Goal: Task Accomplishment & Management: Manage account settings

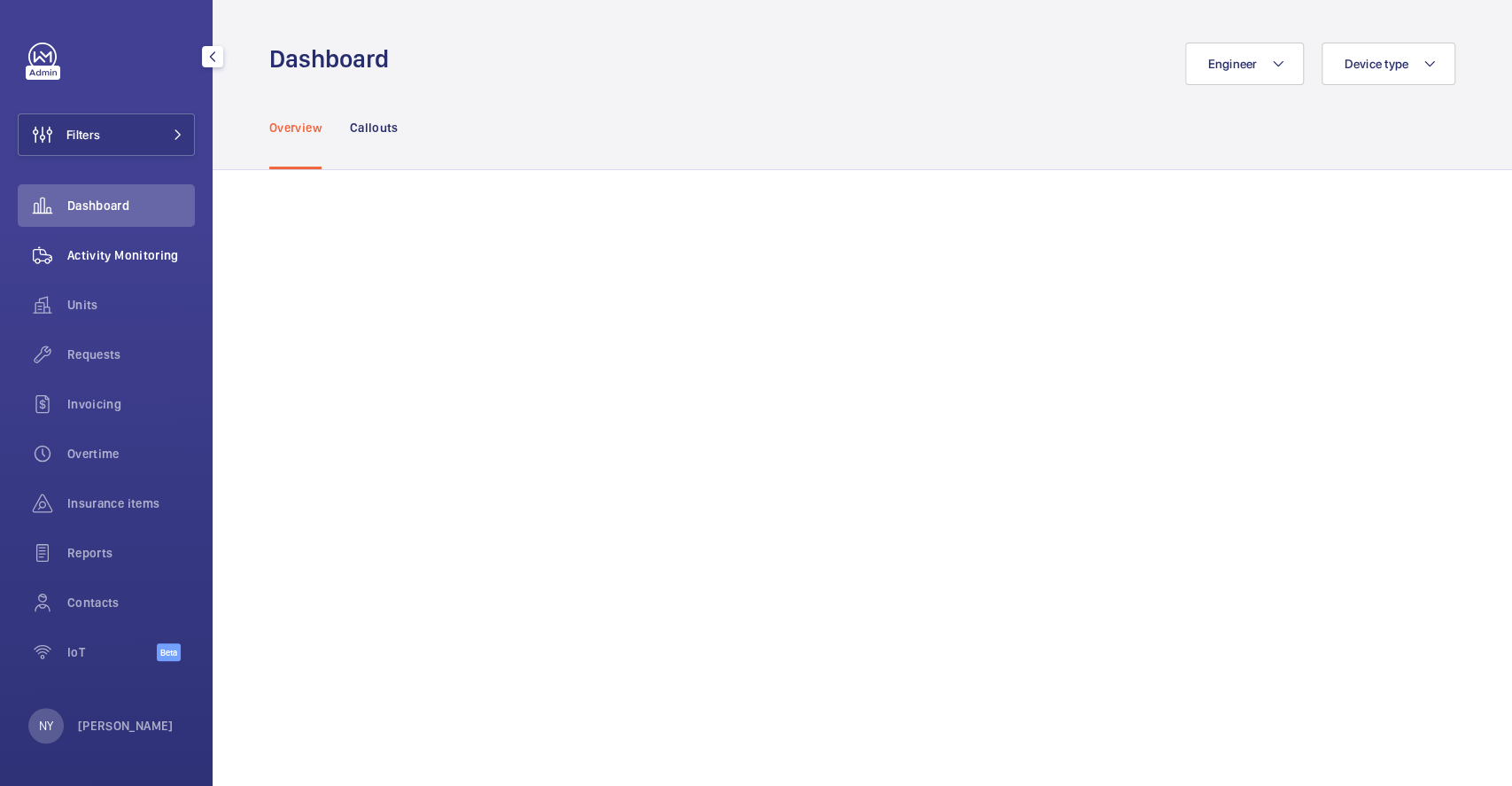
click at [92, 260] on span "Activity Monitoring" at bounding box center [130, 255] width 127 height 17
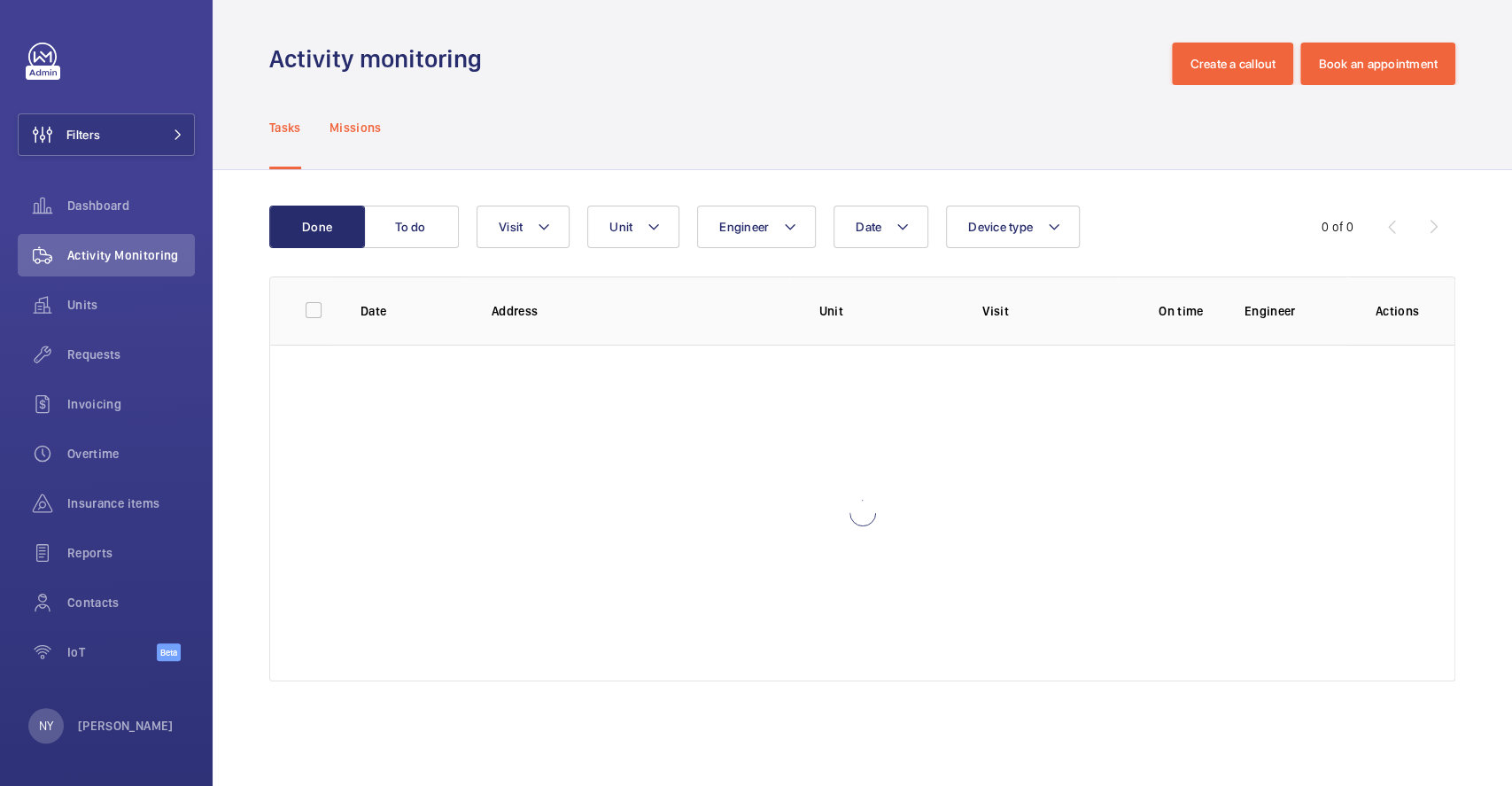
click at [365, 125] on p "Missions" at bounding box center [356, 127] width 52 height 17
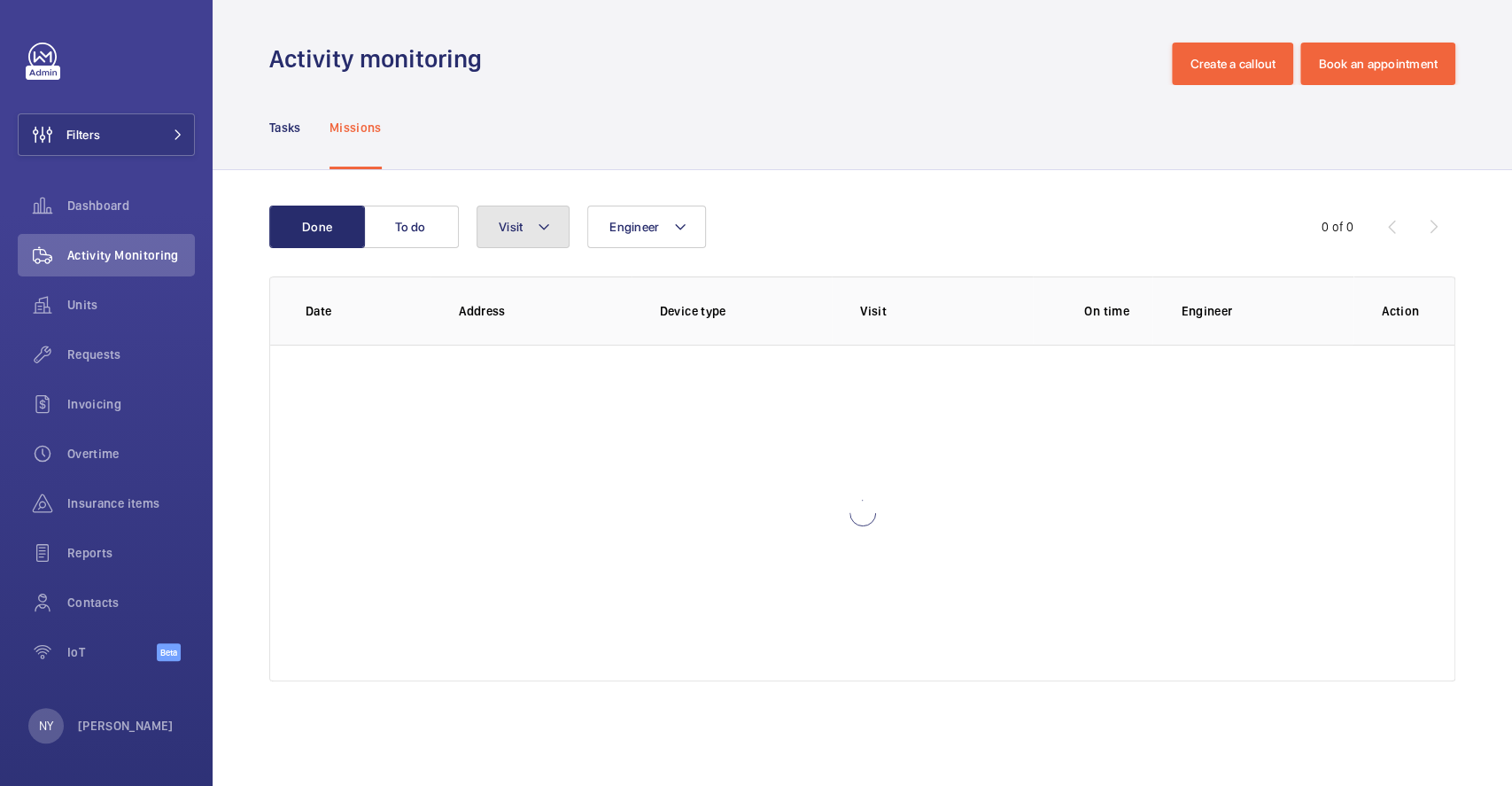
click at [513, 222] on span "Visit" at bounding box center [510, 226] width 24 height 15
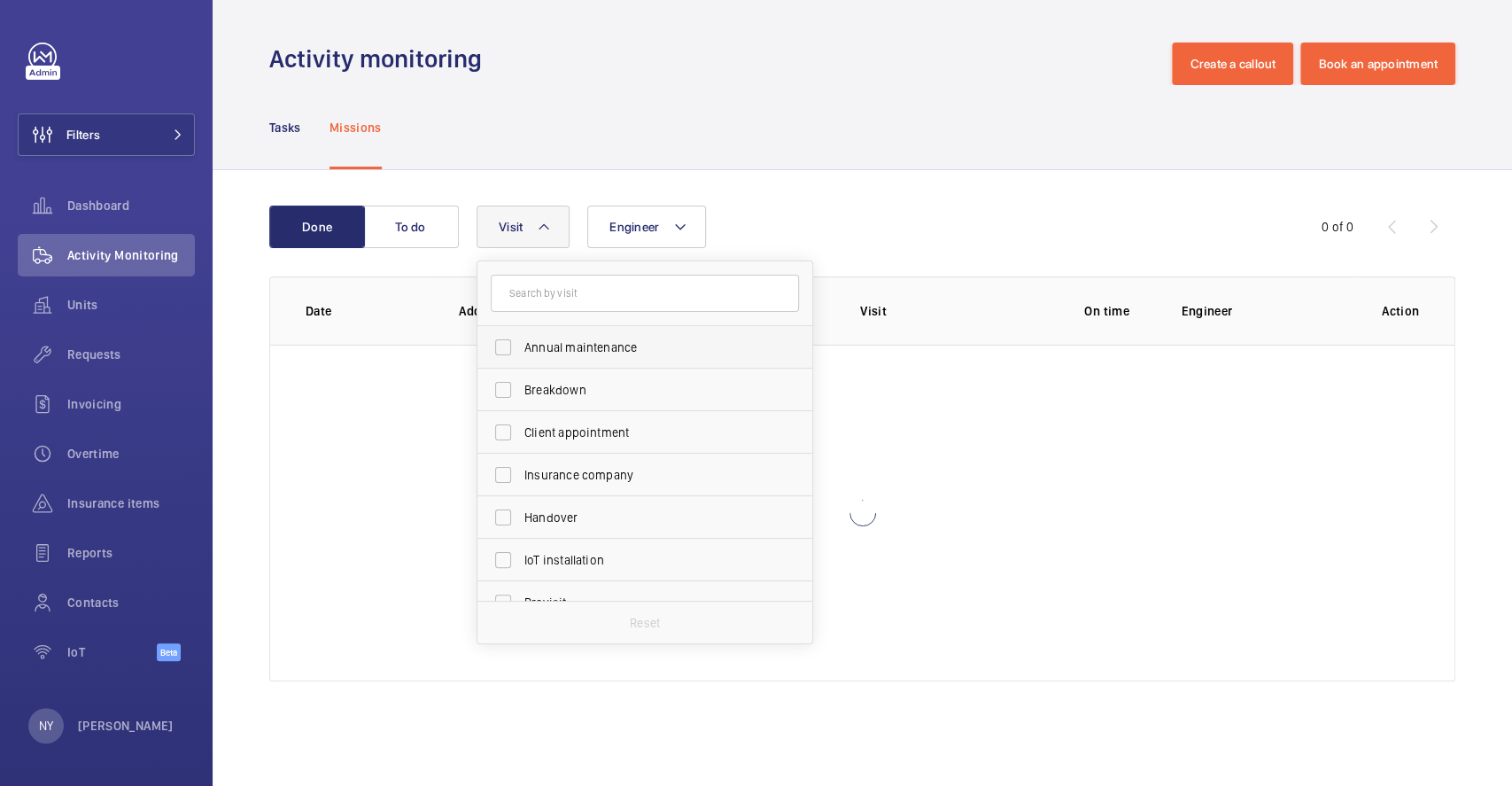
click at [560, 354] on span "Annual maintenance" at bounding box center [646, 347] width 244 height 17
click at [521, 354] on input "Annual maintenance" at bounding box center [503, 347] width 35 height 35
checkbox input "true"
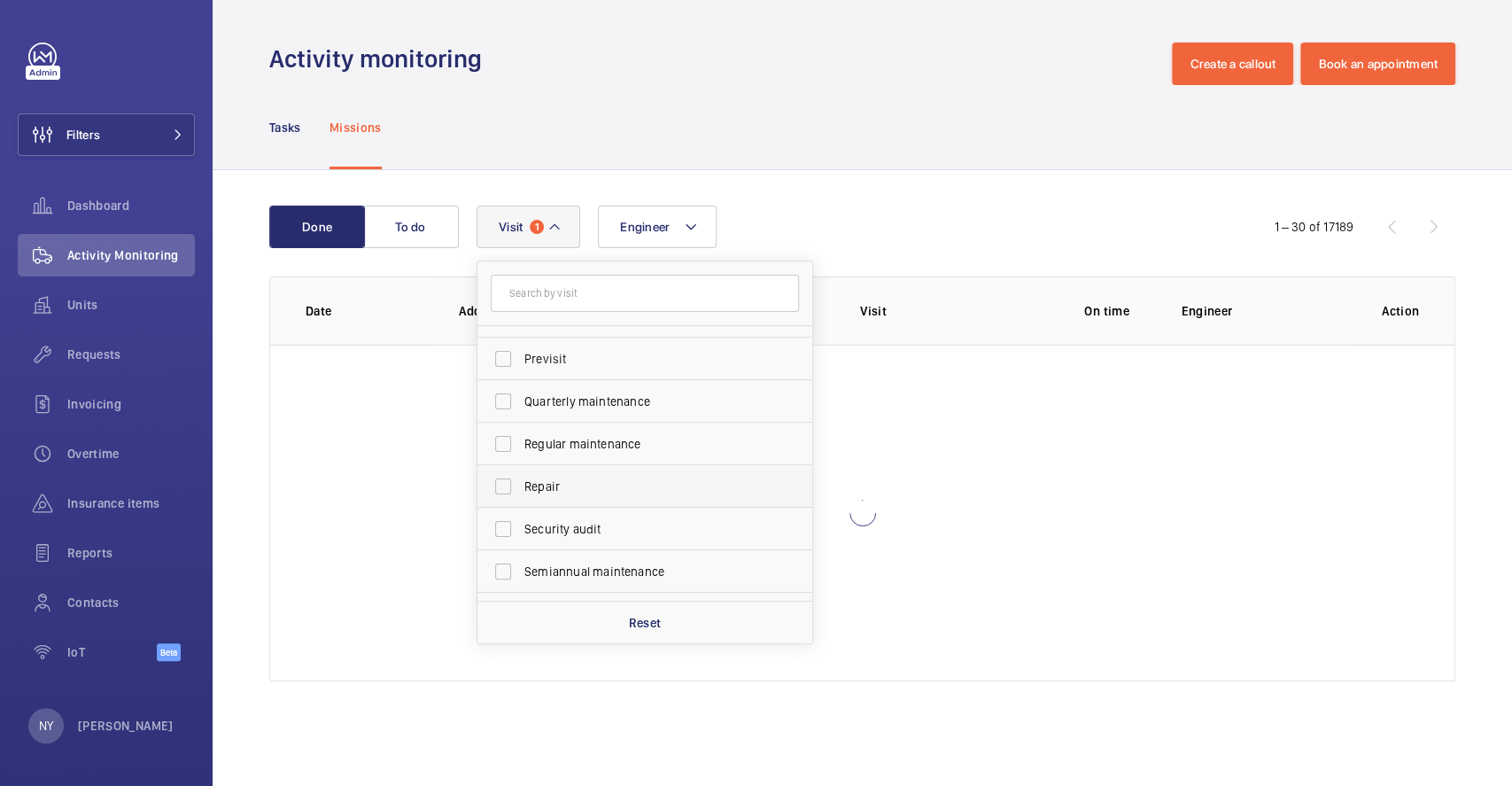
scroll to position [277, 0]
click at [635, 381] on label "Quarterly maintenance" at bounding box center [631, 368] width 308 height 43
click at [521, 381] on input "Quarterly maintenance" at bounding box center [503, 367] width 35 height 35
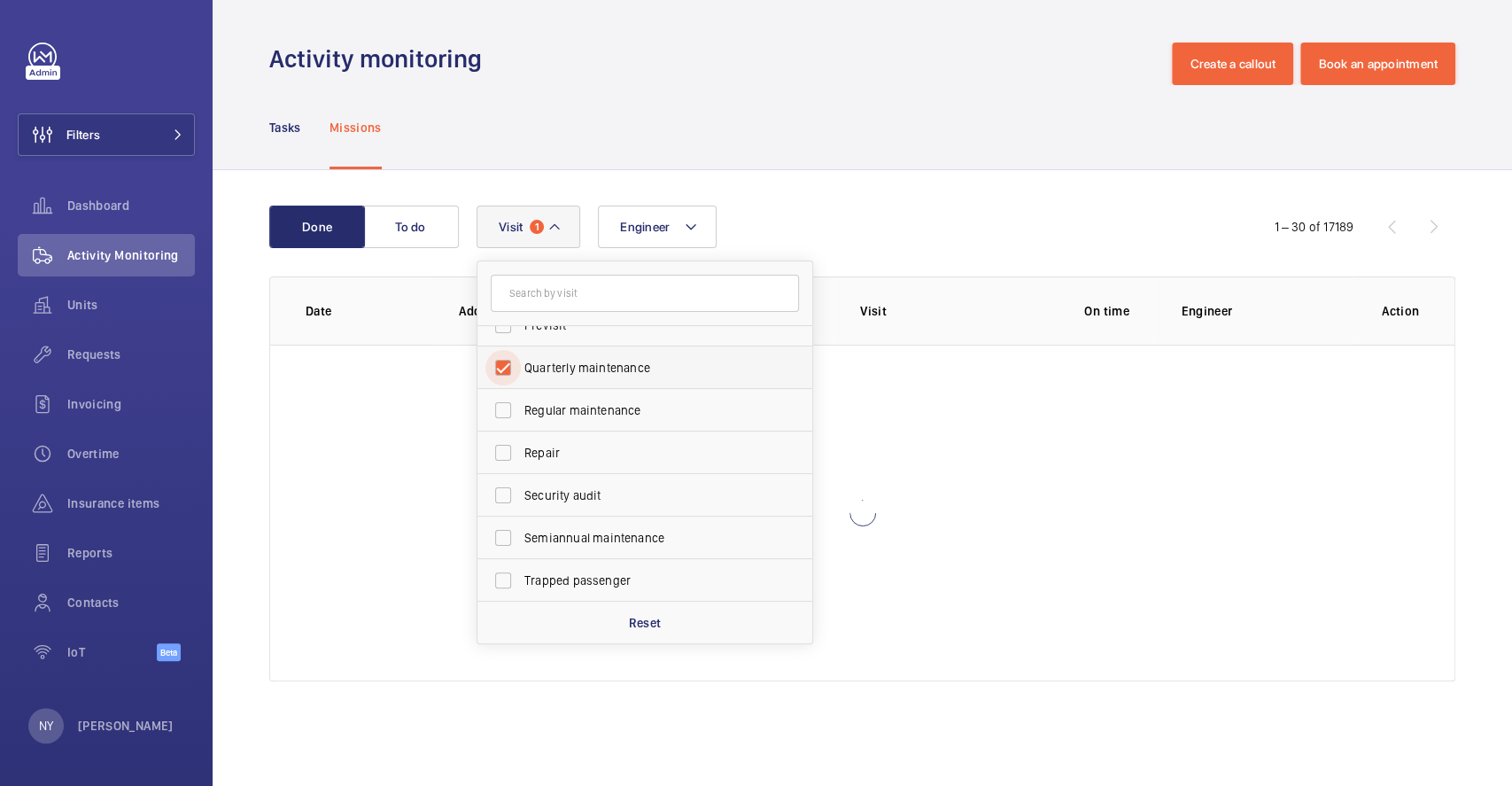
checkbox input "true"
click at [628, 401] on span "Regular maintenance" at bounding box center [646, 410] width 244 height 17
click at [521, 401] on input "Regular maintenance" at bounding box center [503, 410] width 35 height 35
checkbox input "true"
click at [608, 540] on span "Semiannual maintenance" at bounding box center [646, 537] width 244 height 17
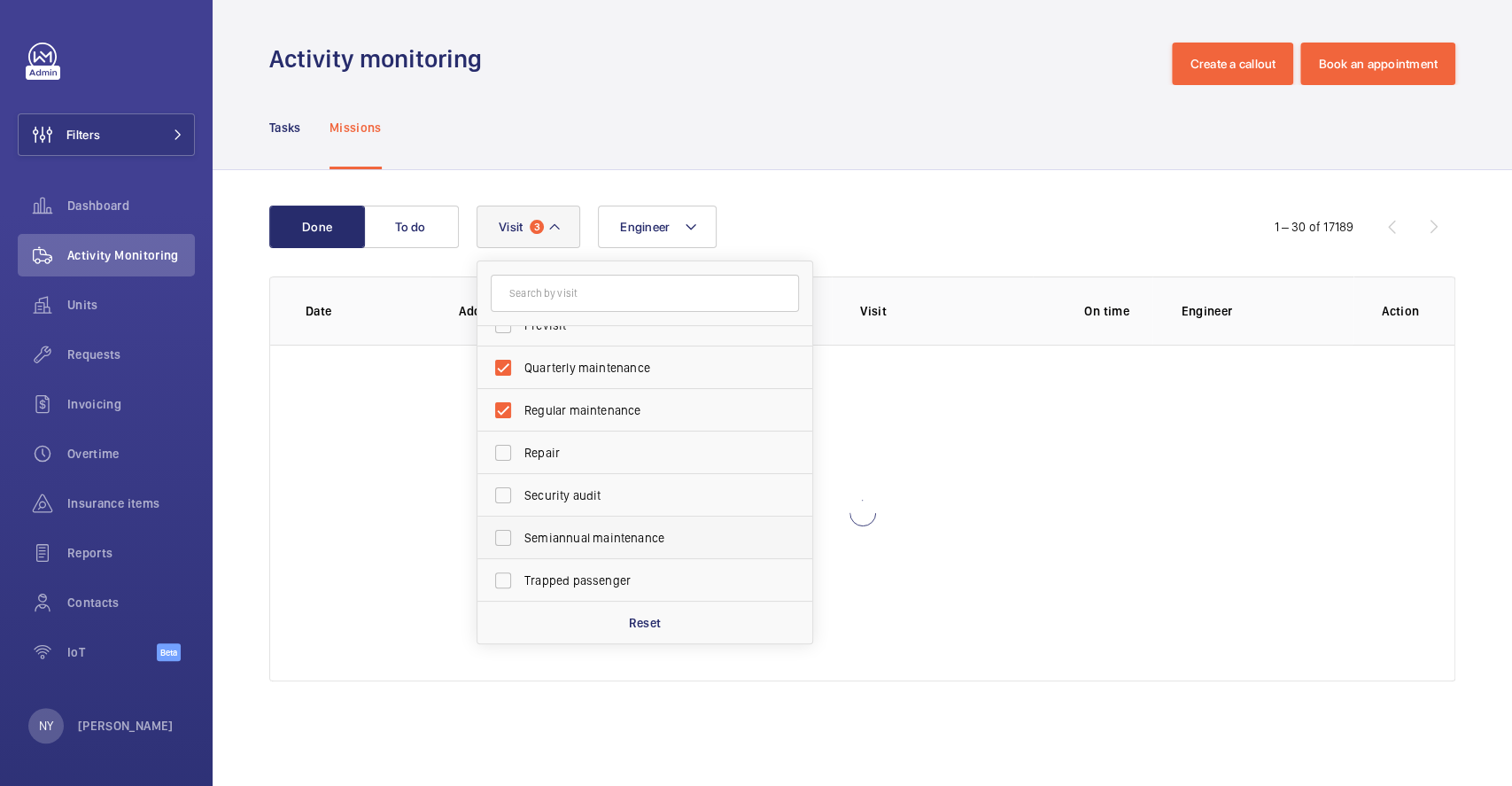
click at [521, 540] on input "Semiannual maintenance" at bounding box center [503, 537] width 35 height 35
checkbox input "true"
click at [830, 106] on div "Tasks Missions" at bounding box center [862, 127] width 1186 height 85
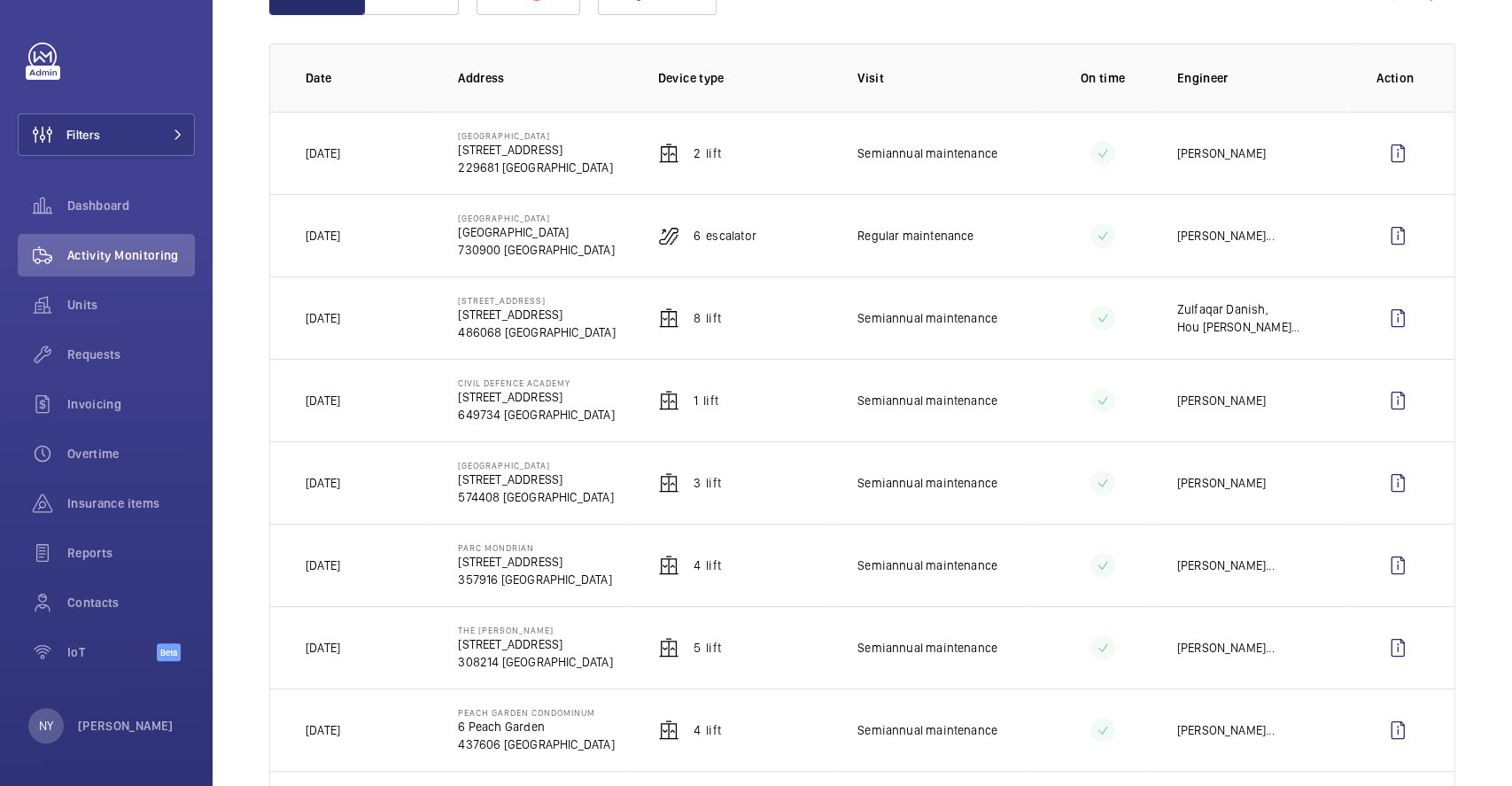
scroll to position [236, 0]
click at [1377, 657] on wm-front-icon-button at bounding box center [1398, 645] width 43 height 43
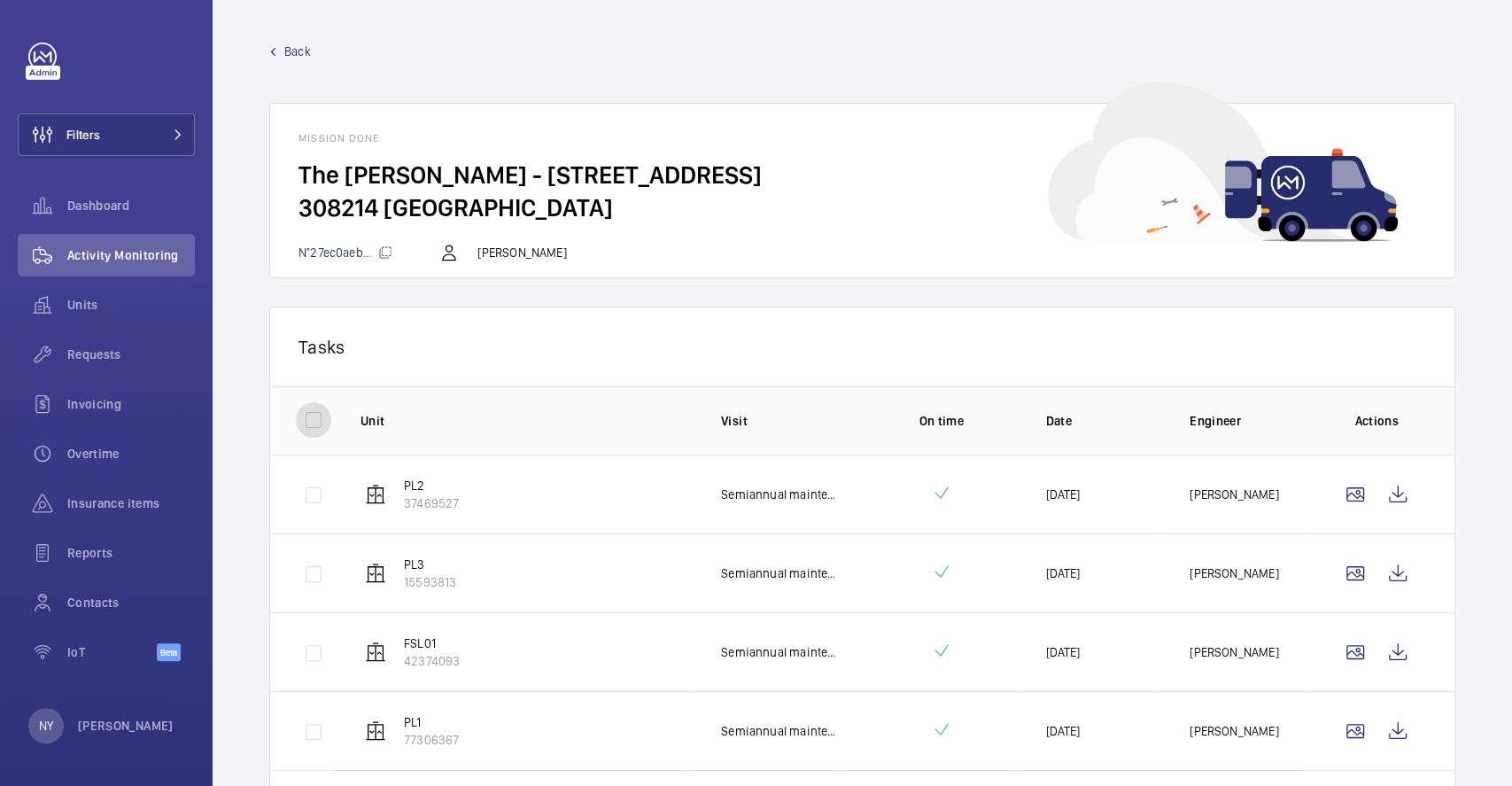
click at [324, 417] on input "checkbox" at bounding box center [314, 420] width 35 height 35
checkbox input "true"
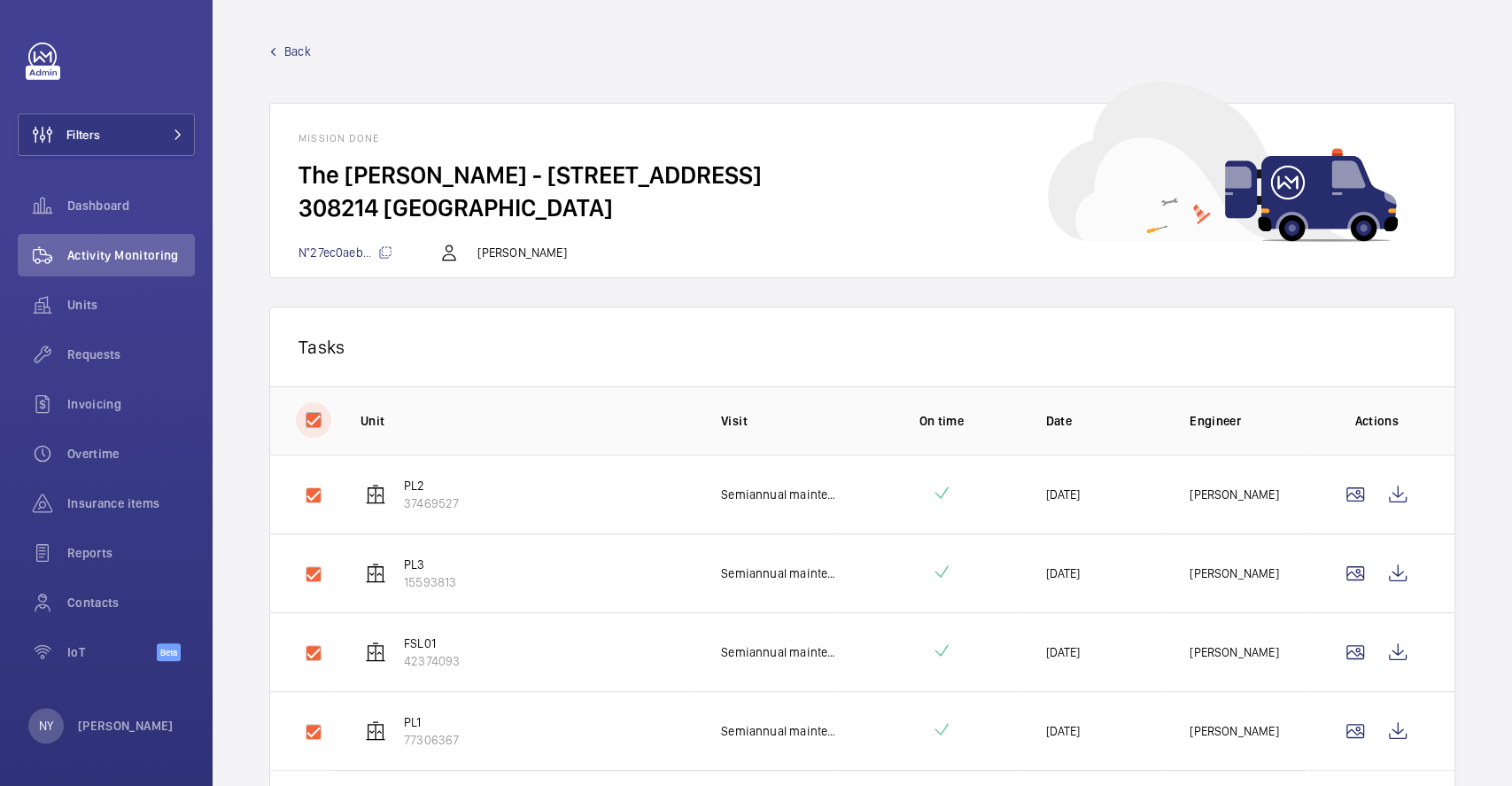
checkbox input "true"
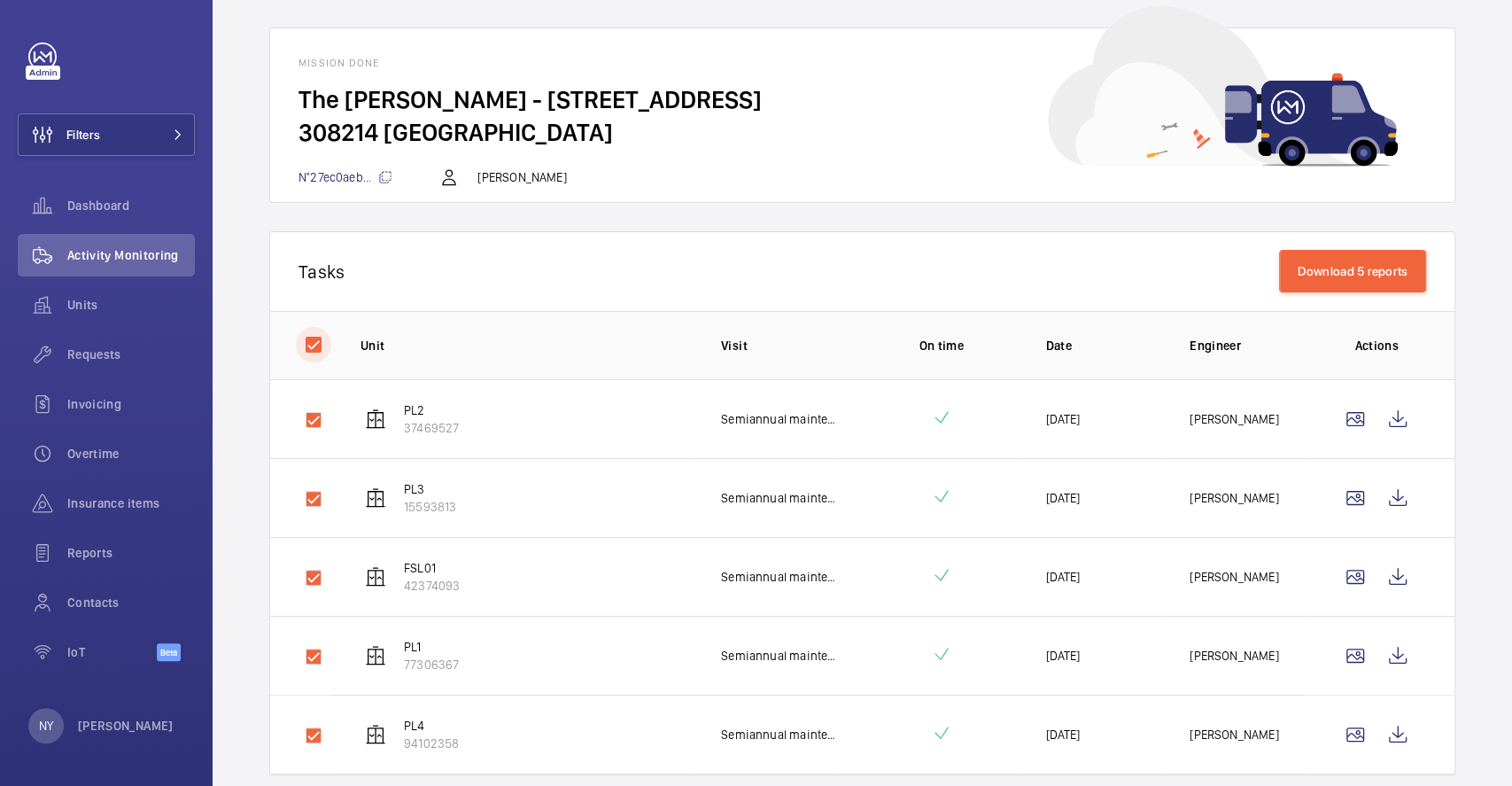
scroll to position [135, 0]
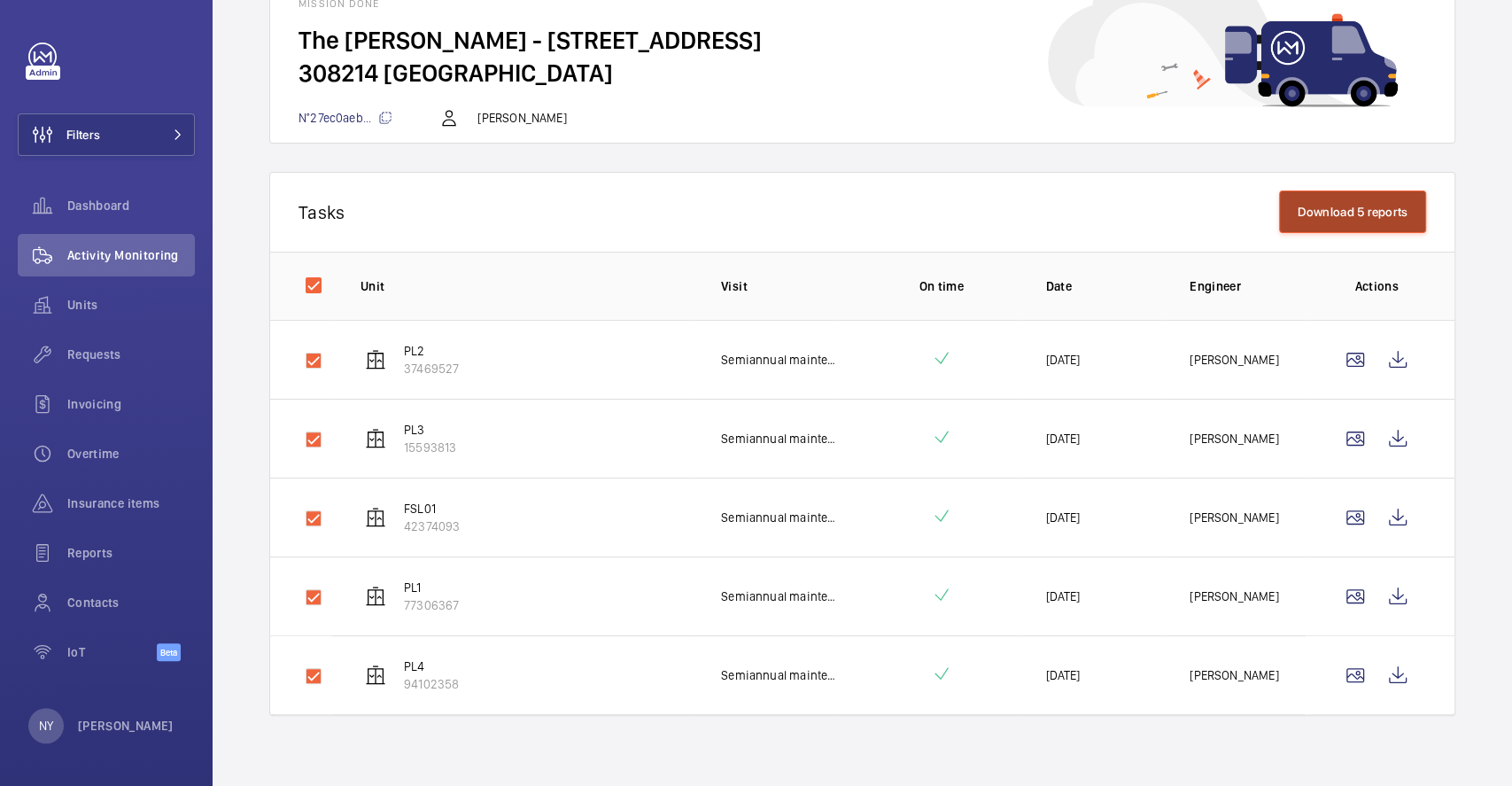
click at [1340, 202] on button "Download 5 reports" at bounding box center [1354, 212] width 148 height 43
click at [74, 723] on div "NY [PERSON_NAME]" at bounding box center [101, 726] width 146 height 35
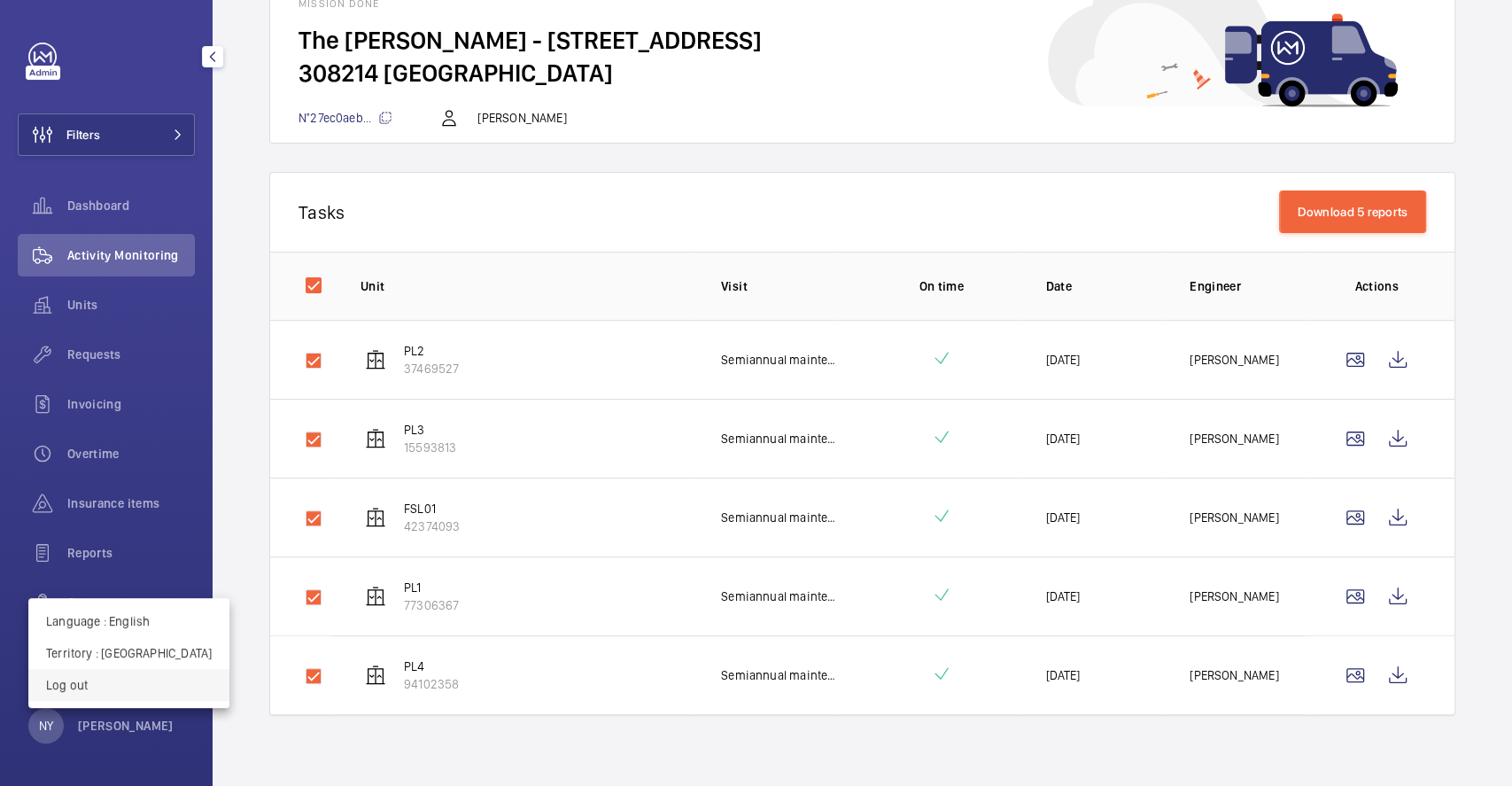
click at [86, 699] on button "Log out" at bounding box center [128, 684] width 201 height 32
